Goal: Task Accomplishment & Management: Complete application form

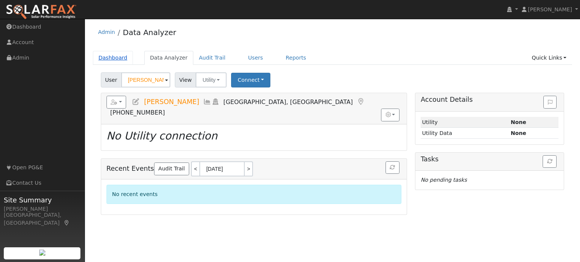
click at [100, 58] on link "Dashboard" at bounding box center [113, 58] width 40 height 14
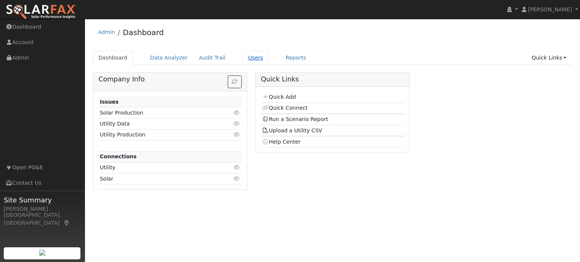
click at [242, 60] on link "Users" at bounding box center [255, 58] width 26 height 14
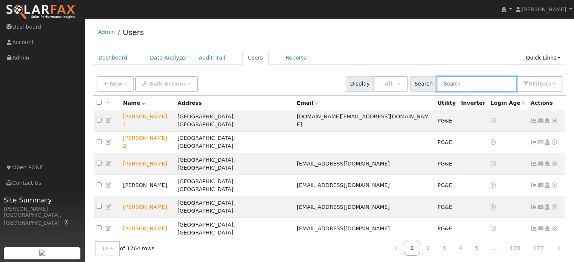
click at [450, 87] on input "text" at bounding box center [477, 83] width 80 height 15
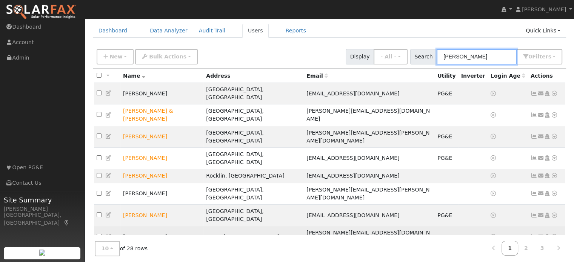
scroll to position [27, 0]
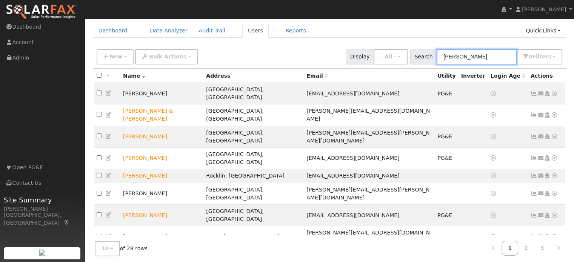
type input "[PERSON_NAME]"
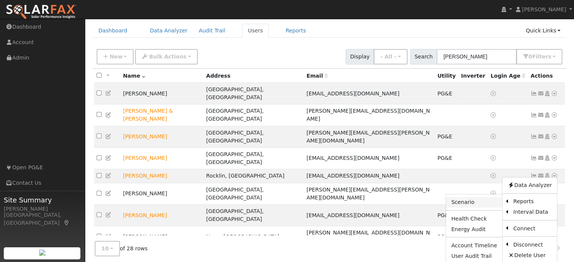
click at [474, 197] on link "Scenario" at bounding box center [474, 202] width 56 height 11
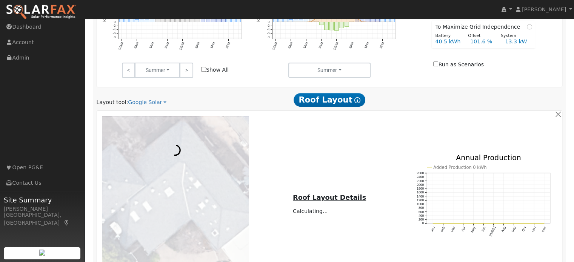
scroll to position [371, 0]
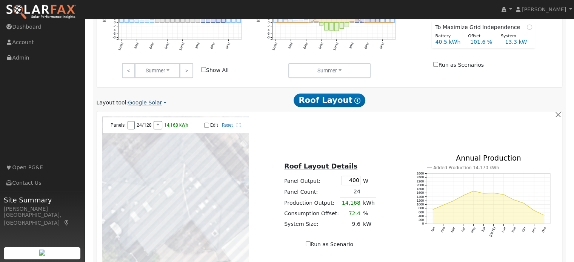
click at [143, 105] on link "Google Solar" at bounding box center [147, 103] width 39 height 8
click at [145, 136] on link "Aurora" at bounding box center [152, 137] width 52 height 11
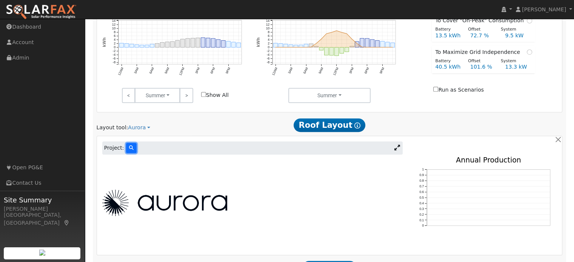
click at [129, 147] on icon at bounding box center [131, 148] width 5 height 5
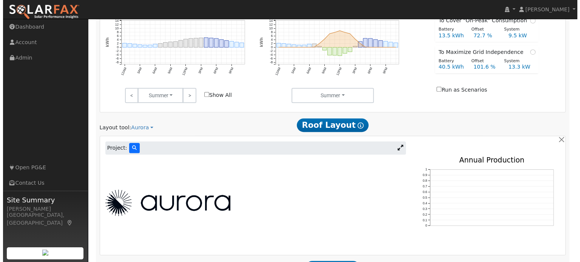
scroll to position [347, 0]
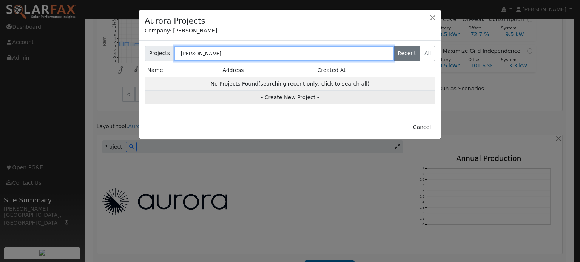
type input "[PERSON_NAME]"
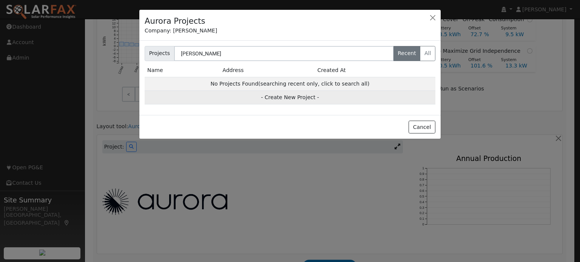
click at [273, 97] on td "- Create New Project -" at bounding box center [290, 98] width 291 height 14
type input "[PERSON_NAME]"
type input "[STREET_ADDRESS]"
type input "Rocklin"
type input "CA"
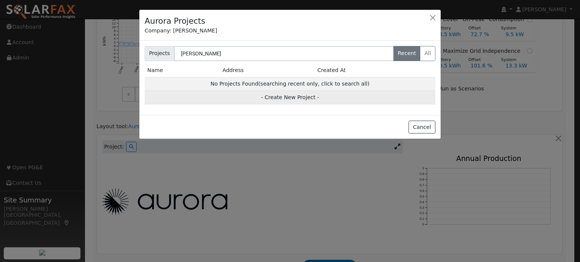
type input "95677"
type input "Design"
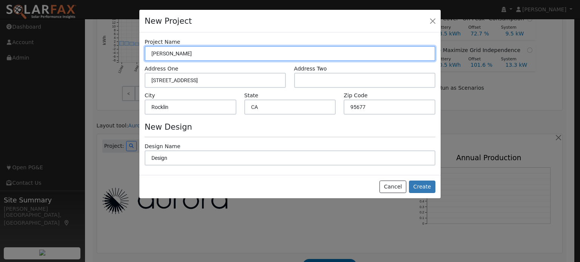
click at [162, 53] on input "[PERSON_NAME]" at bounding box center [290, 53] width 291 height 15
type input "[PERSON_NAME]"
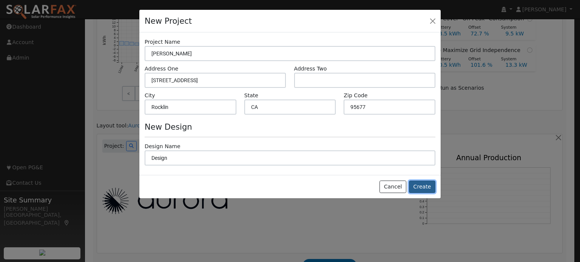
click at [423, 185] on button "Create" at bounding box center [422, 187] width 26 height 13
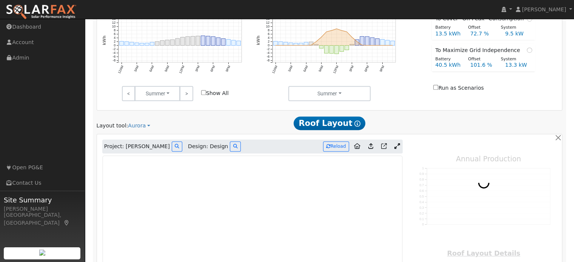
type input "0"
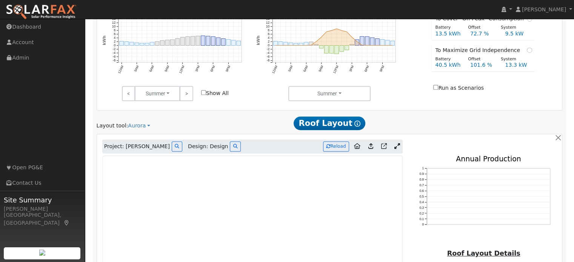
click at [398, 148] on icon at bounding box center [397, 146] width 6 height 6
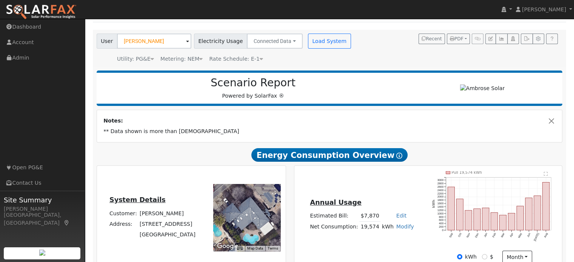
scroll to position [0, 0]
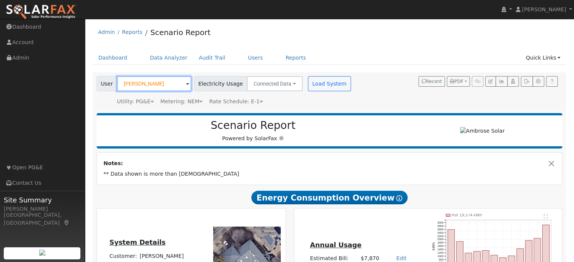
click at [134, 84] on input "[PERSON_NAME]" at bounding box center [154, 83] width 74 height 15
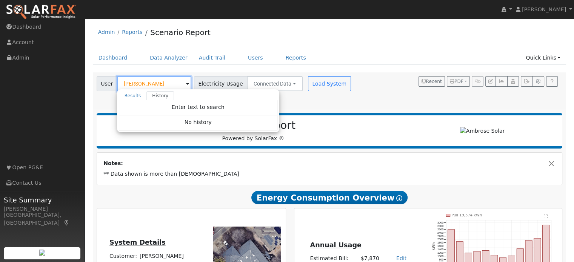
click at [134, 84] on input "[PERSON_NAME]" at bounding box center [154, 83] width 74 height 15
click at [368, 90] on div "User [PERSON_NAME] Results History "[PERSON_NAME]" not found Create new user "[…" at bounding box center [328, 90] width 466 height 32
